Goal: Information Seeking & Learning: Learn about a topic

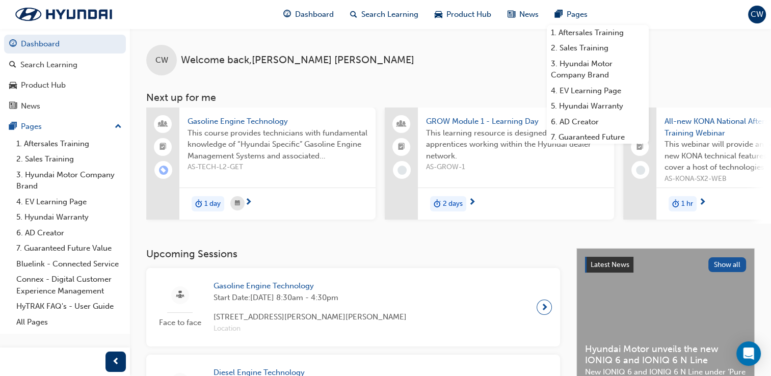
click at [739, 94] on h3 "Next up for me" at bounding box center [450, 98] width 641 height 12
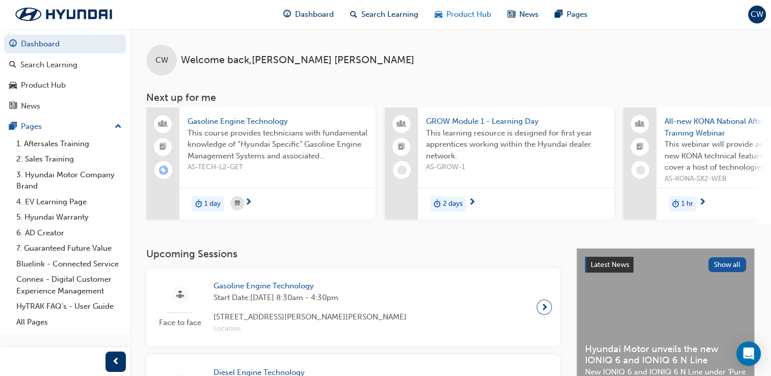
click at [467, 17] on span "Product Hub" at bounding box center [468, 15] width 45 height 12
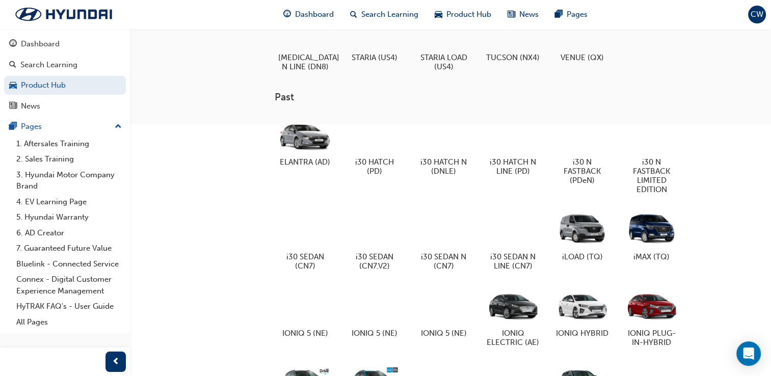
scroll to position [577, 0]
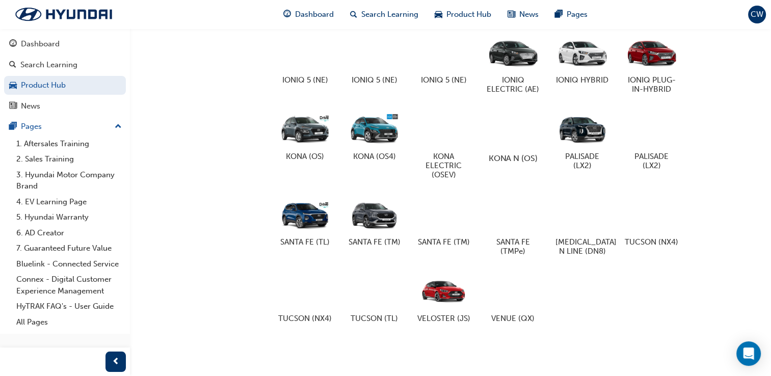
click at [490, 108] on div at bounding box center [512, 128] width 57 height 41
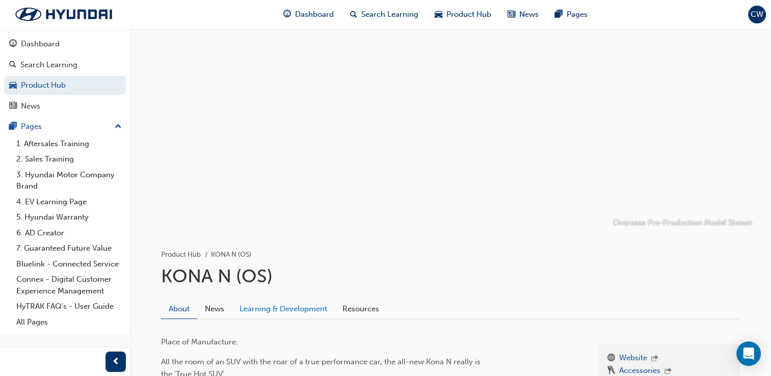
click at [281, 302] on link "Learning & Development" at bounding box center [283, 308] width 103 height 19
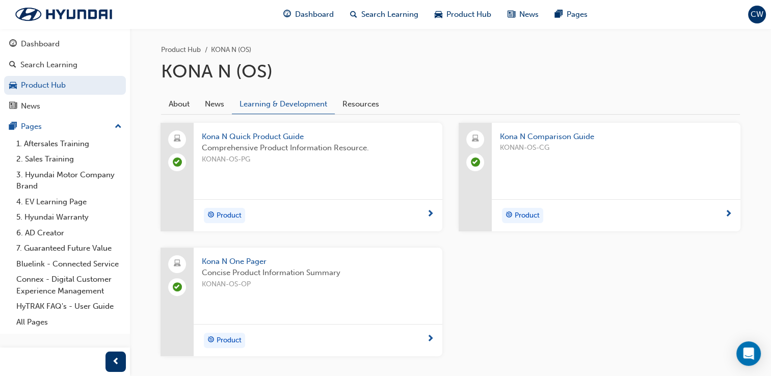
scroll to position [216, 0]
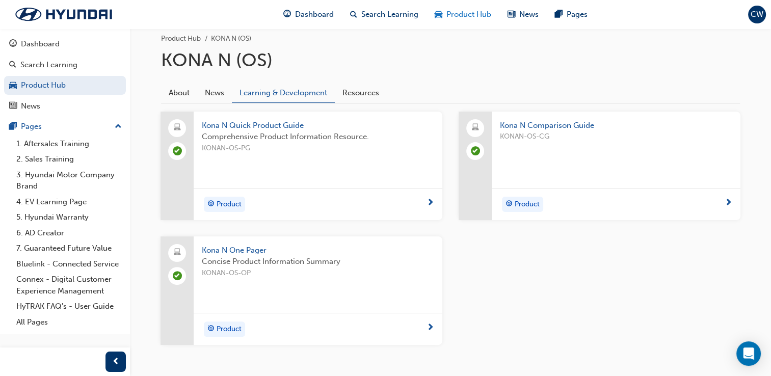
click at [444, 21] on div "Product Hub" at bounding box center [462, 14] width 73 height 21
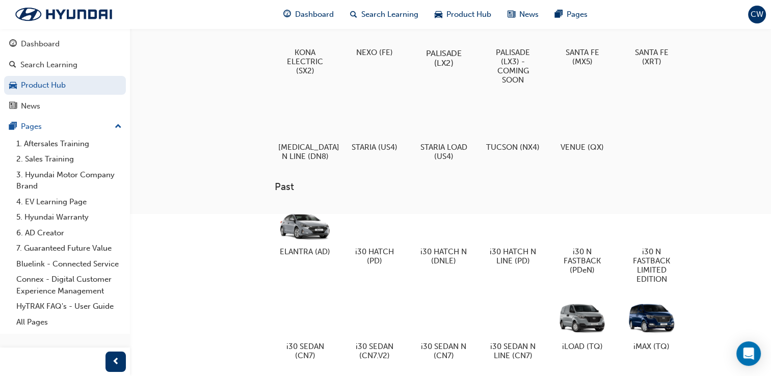
click at [449, 65] on h5 "PALISADE (LX2)" at bounding box center [443, 57] width 57 height 19
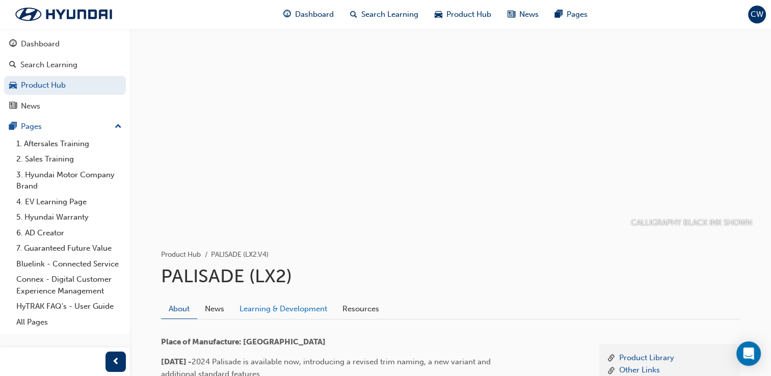
click at [289, 308] on link "Learning & Development" at bounding box center [283, 308] width 103 height 19
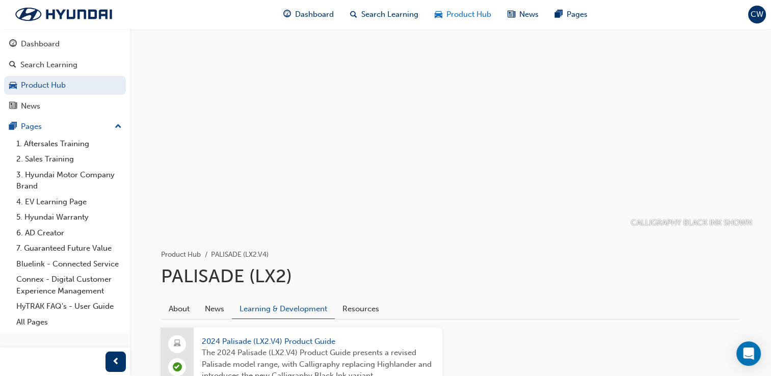
click at [446, 11] on span "Product Hub" at bounding box center [468, 15] width 45 height 12
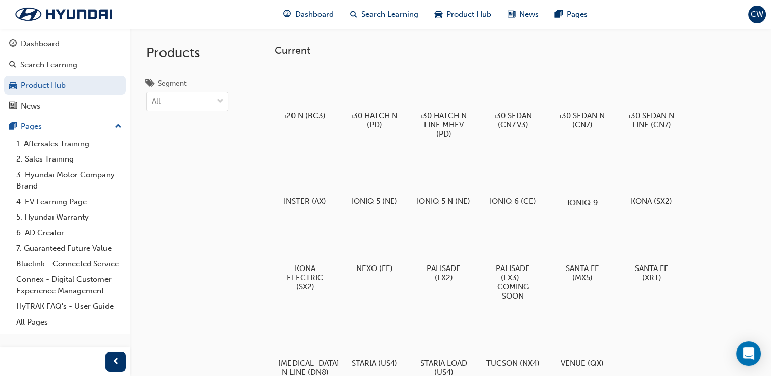
click at [584, 179] on div at bounding box center [582, 173] width 57 height 41
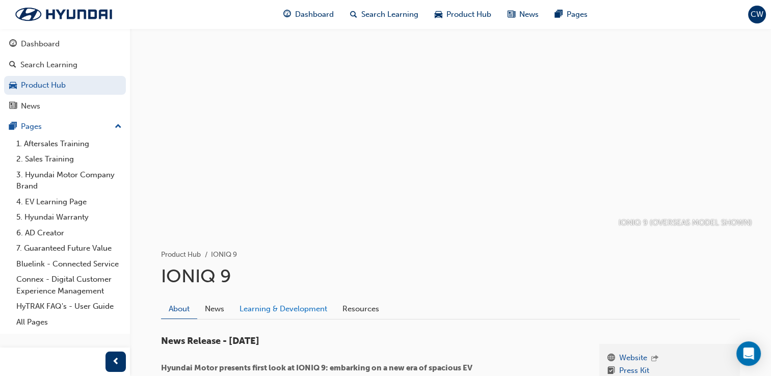
click at [285, 308] on link "Learning & Development" at bounding box center [283, 308] width 103 height 19
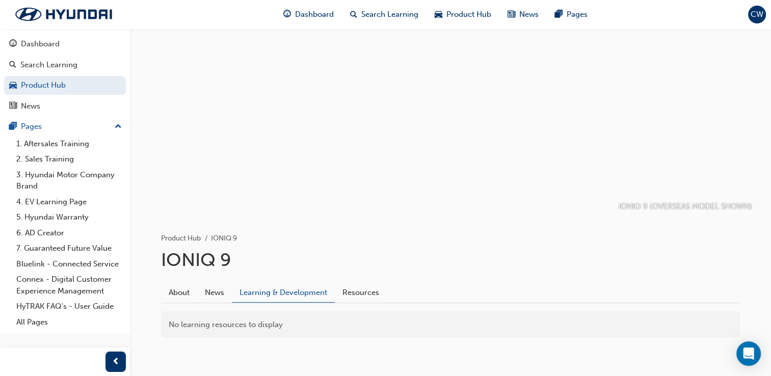
scroll to position [35, 0]
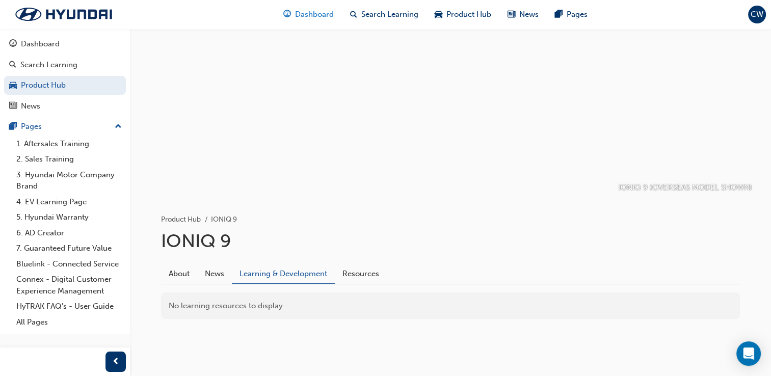
click at [333, 24] on div "Dashboard" at bounding box center [308, 14] width 67 height 21
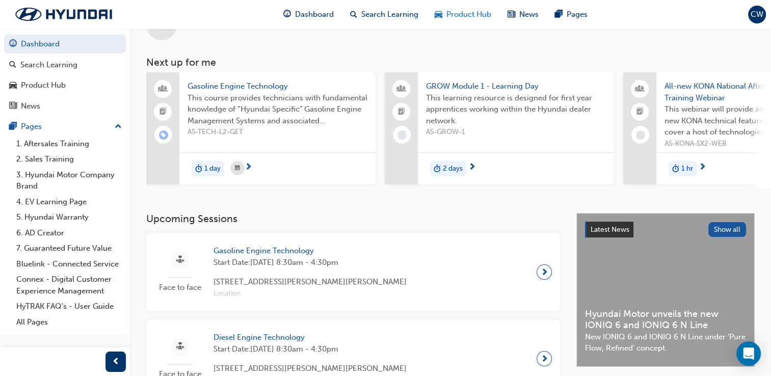
click at [458, 14] on span "Product Hub" at bounding box center [468, 15] width 45 height 12
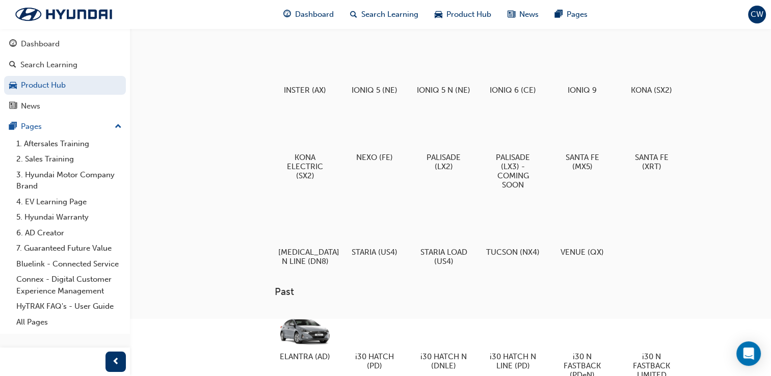
scroll to position [73, 0]
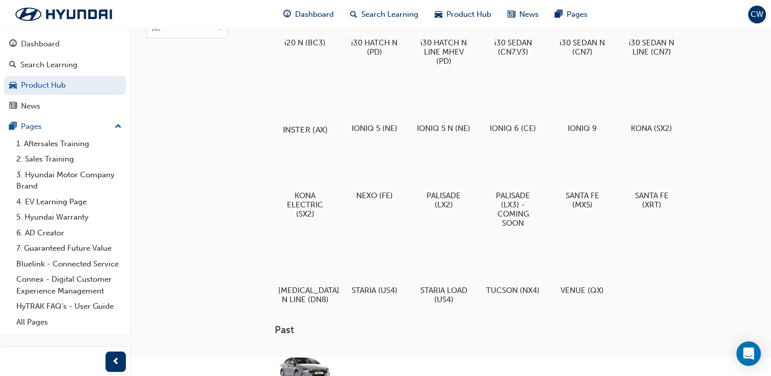
click at [293, 97] on div at bounding box center [305, 100] width 57 height 41
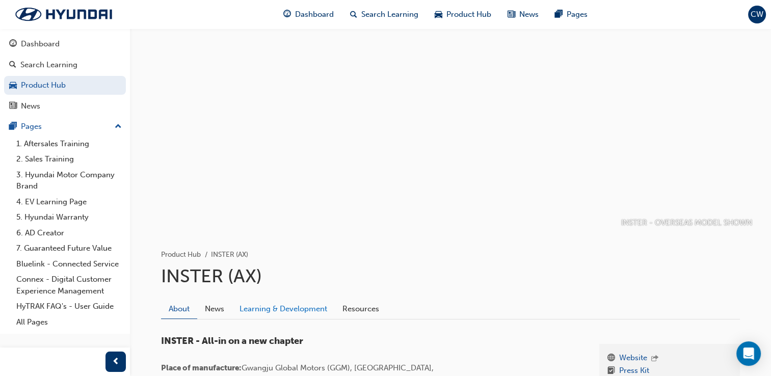
click at [311, 306] on link "Learning & Development" at bounding box center [283, 308] width 103 height 19
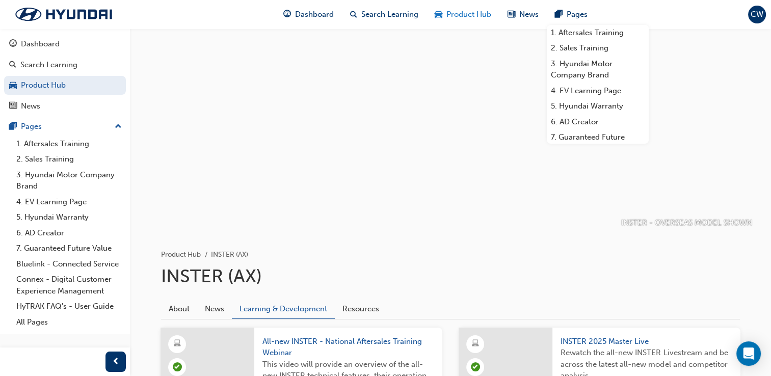
click at [458, 16] on span "Product Hub" at bounding box center [468, 15] width 45 height 12
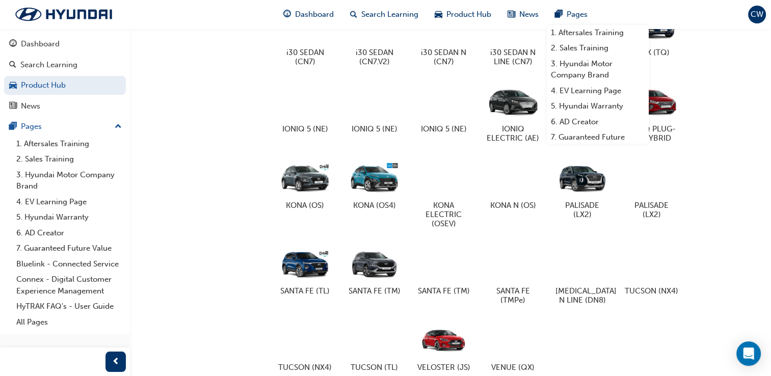
scroll to position [514, 0]
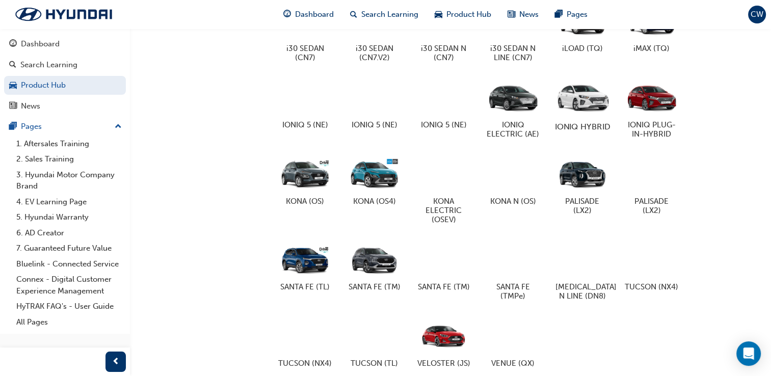
click at [578, 108] on div at bounding box center [582, 96] width 57 height 41
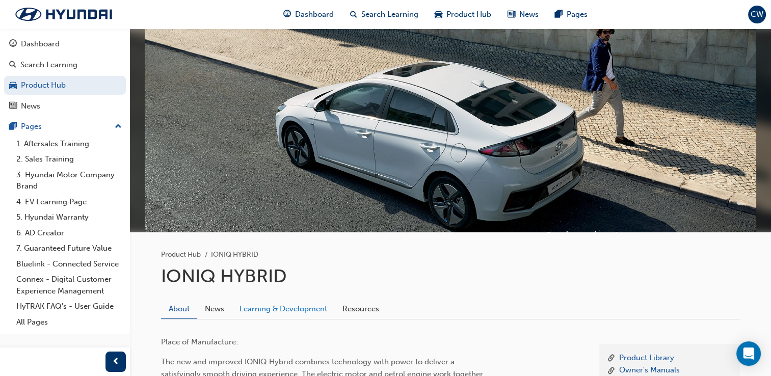
click at [303, 314] on link "Learning & Development" at bounding box center [283, 308] width 103 height 19
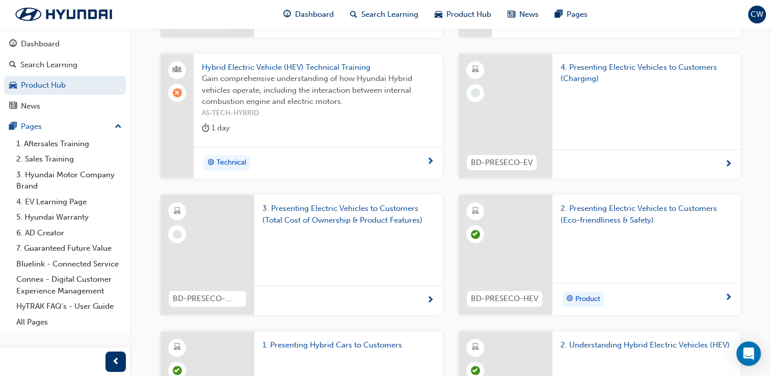
scroll to position [708, 0]
click at [371, 212] on span "3. Presenting Electric Vehicles to Customers (Total Cost of Ownership & Product…" at bounding box center [348, 215] width 172 height 23
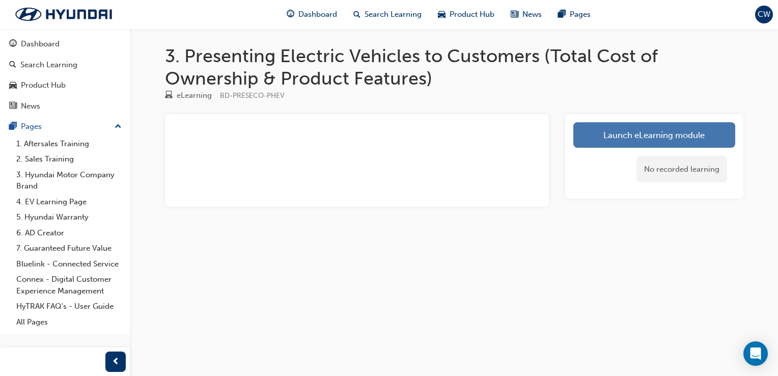
click at [712, 135] on link "Launch eLearning module" at bounding box center [655, 134] width 162 height 25
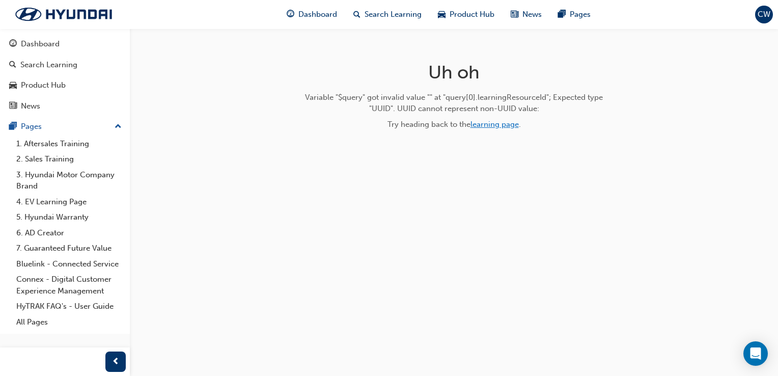
click at [509, 126] on link "learning page" at bounding box center [495, 124] width 48 height 9
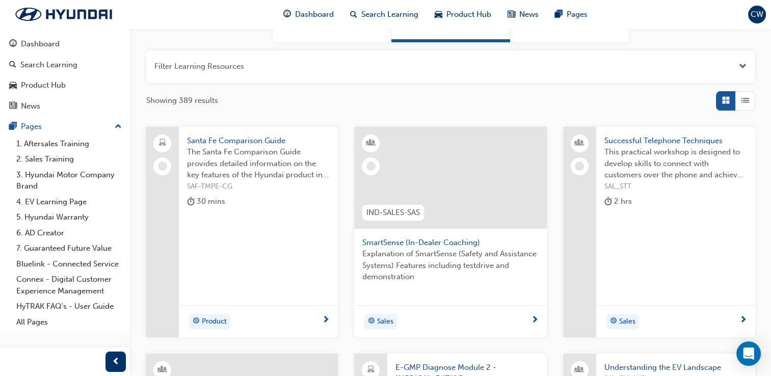
scroll to position [118, 0]
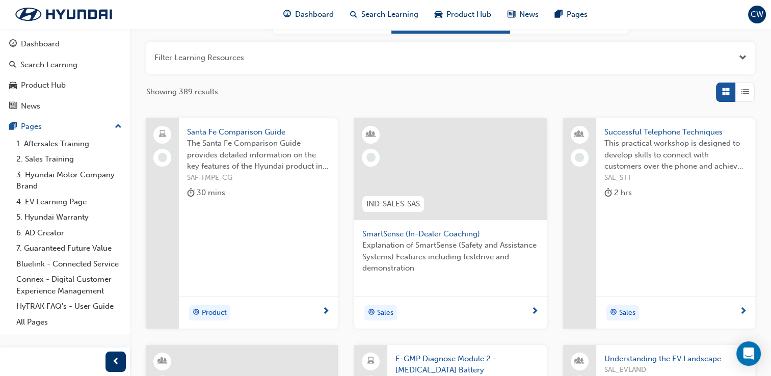
click at [261, 135] on span "Santa Fe Comparison Guide" at bounding box center [258, 132] width 143 height 12
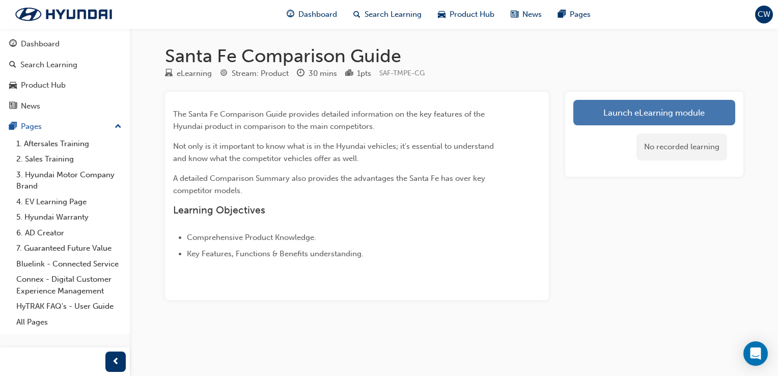
click at [642, 113] on link "Launch eLearning module" at bounding box center [655, 112] width 162 height 25
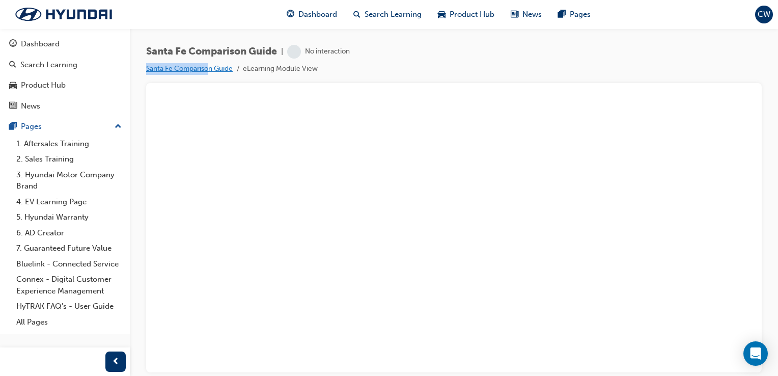
drag, startPoint x: 174, startPoint y: 60, endPoint x: 208, endPoint y: 70, distance: 35.5
click at [208, 70] on div "Santa Fe Comparison Guide | No interaction Santa Fe Comparison Guide eLearning …" at bounding box center [248, 60] width 204 height 30
click at [208, 70] on link "Santa Fe Comparison Guide" at bounding box center [189, 68] width 87 height 9
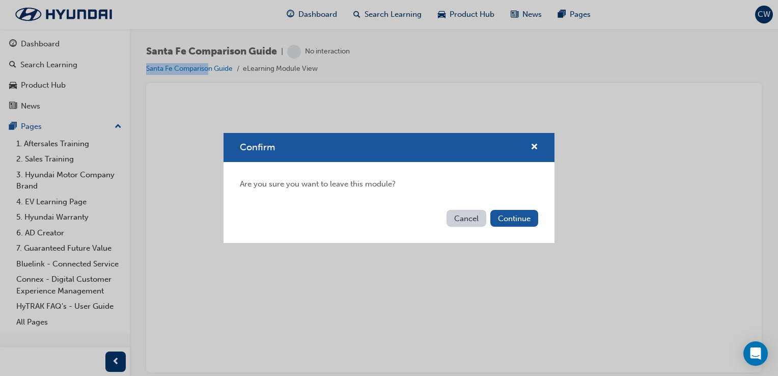
click at [447, 221] on button "Cancel" at bounding box center [467, 218] width 40 height 17
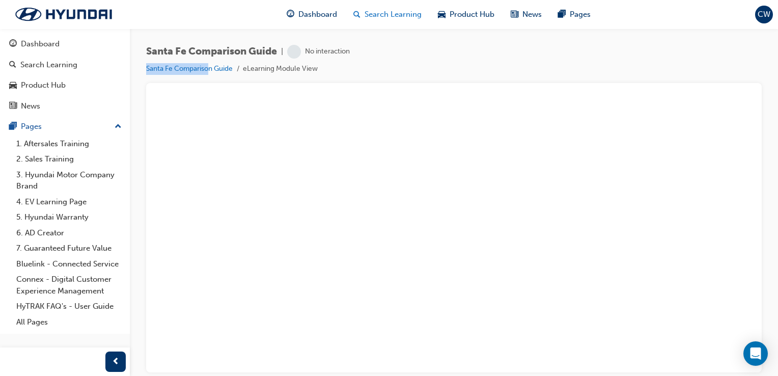
click at [401, 15] on span "Search Learning" at bounding box center [393, 15] width 57 height 12
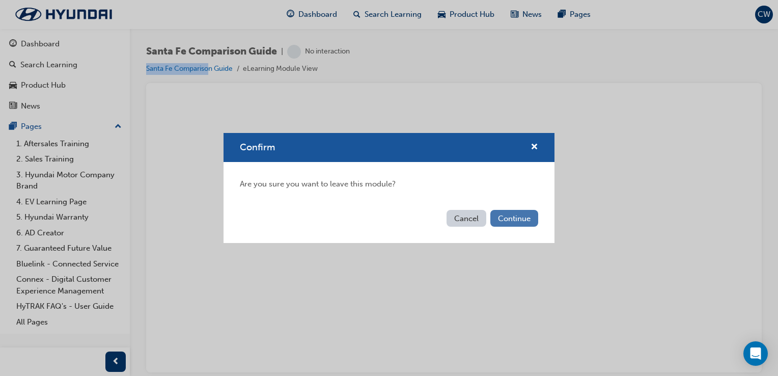
click at [514, 214] on button "Continue" at bounding box center [515, 218] width 48 height 17
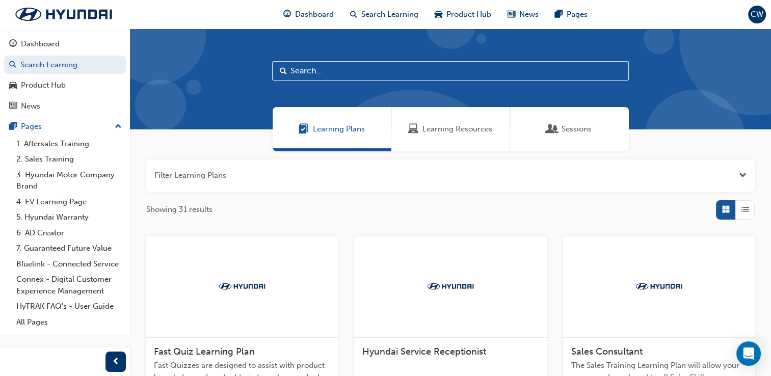
click at [501, 129] on div "Learning Resources" at bounding box center [450, 129] width 119 height 44
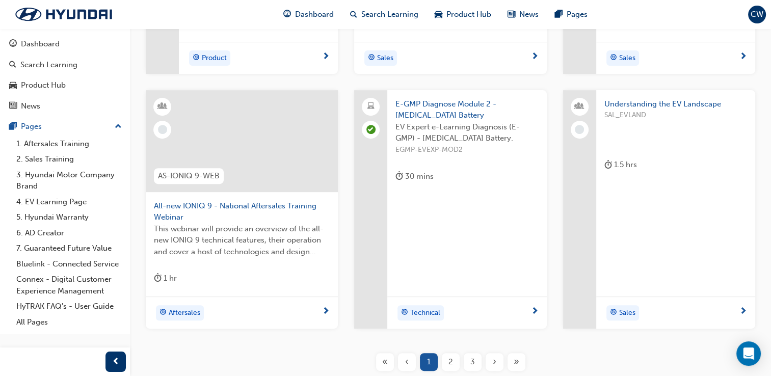
scroll to position [375, 0]
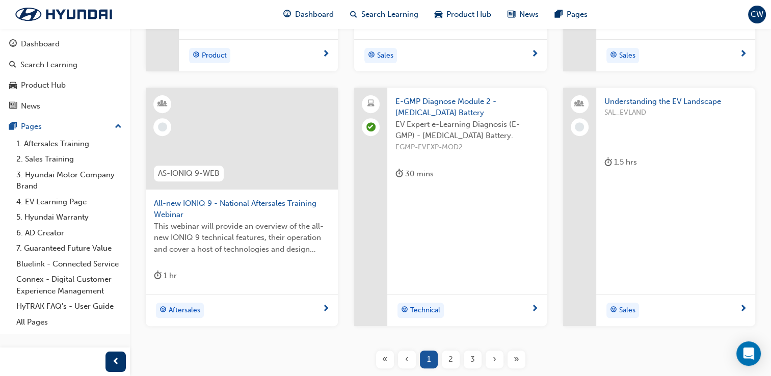
click at [188, 199] on span "All-new IONIQ 9 - National Aftersales Training Webinar" at bounding box center [242, 209] width 176 height 23
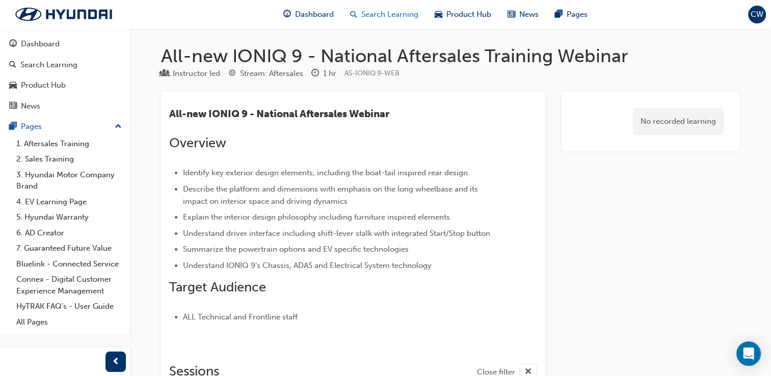
click at [374, 13] on span "Search Learning" at bounding box center [389, 15] width 57 height 12
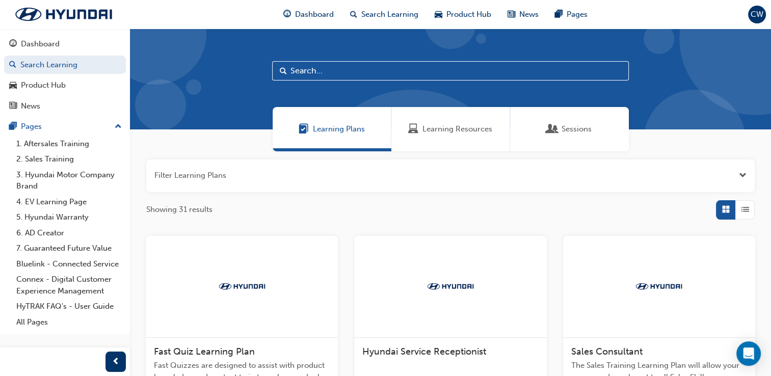
click at [453, 139] on div "Learning Resources" at bounding box center [450, 129] width 119 height 44
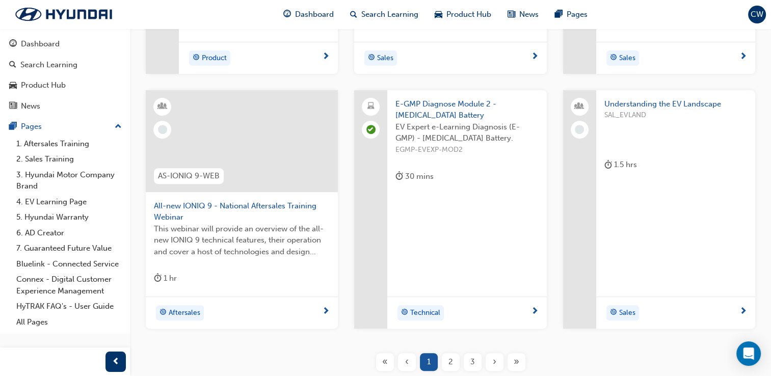
scroll to position [373, 0]
click at [448, 354] on div "2" at bounding box center [451, 362] width 18 height 18
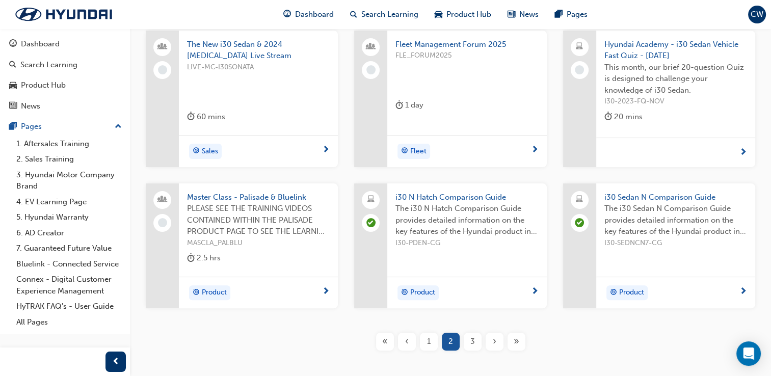
scroll to position [262, 0]
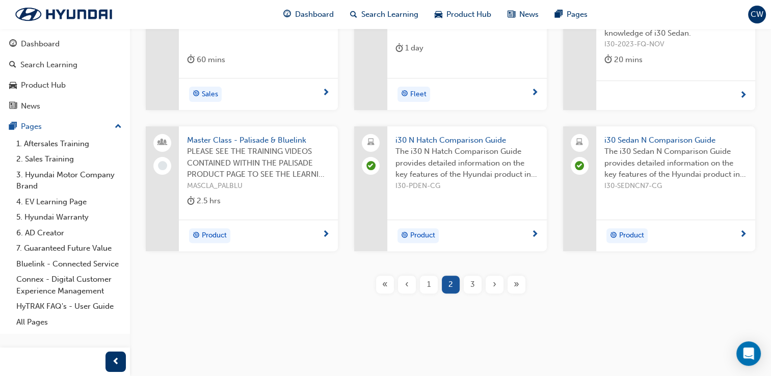
click at [473, 290] on span "3" at bounding box center [472, 285] width 5 height 12
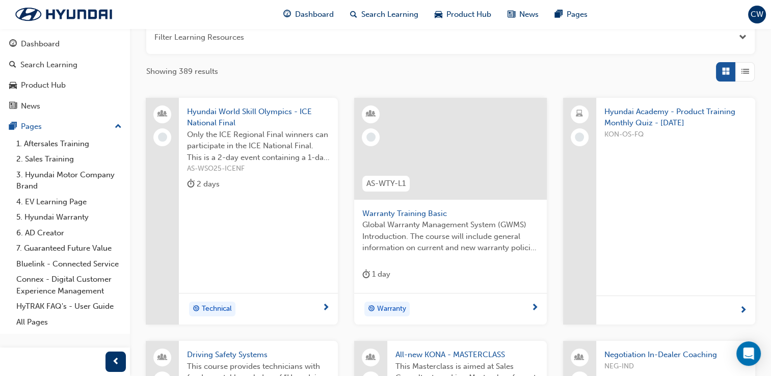
scroll to position [137, 0]
click at [421, 213] on span "Warranty Training Basic" at bounding box center [450, 215] width 176 height 12
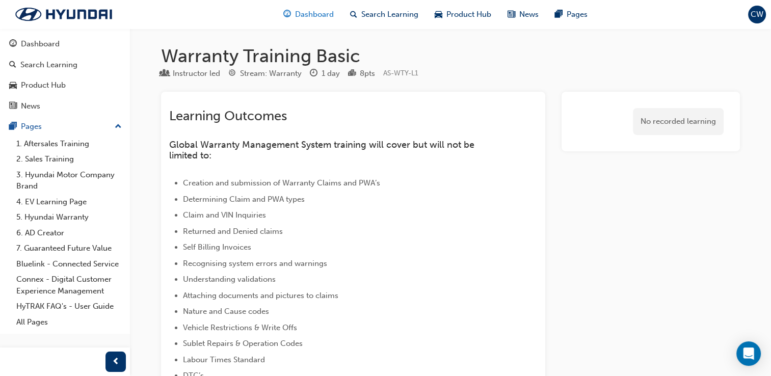
click at [332, 19] on span "Dashboard" at bounding box center [314, 15] width 39 height 12
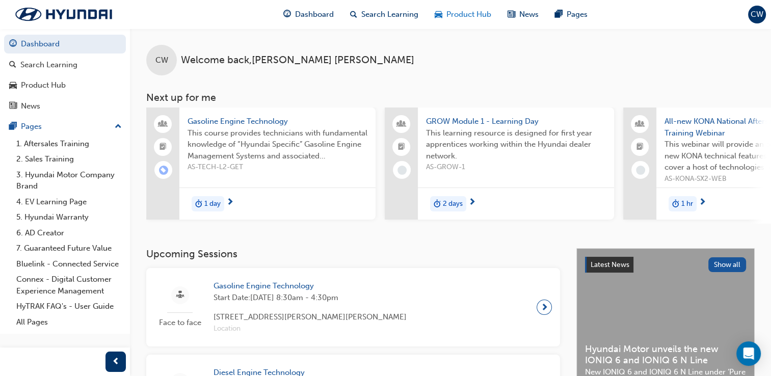
click at [472, 12] on span "Product Hub" at bounding box center [468, 15] width 45 height 12
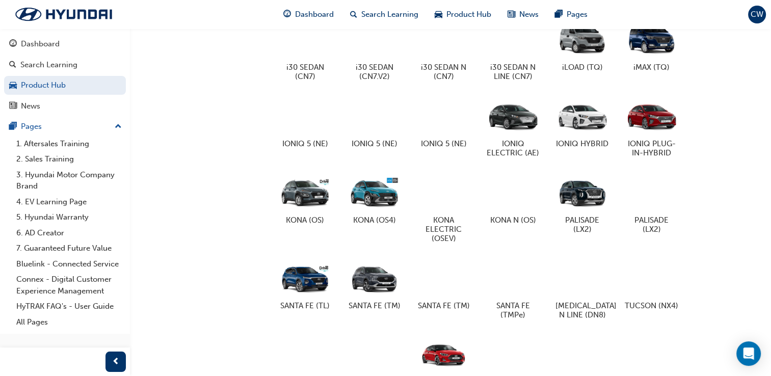
scroll to position [495, 0]
